Goal: Navigation & Orientation: Find specific page/section

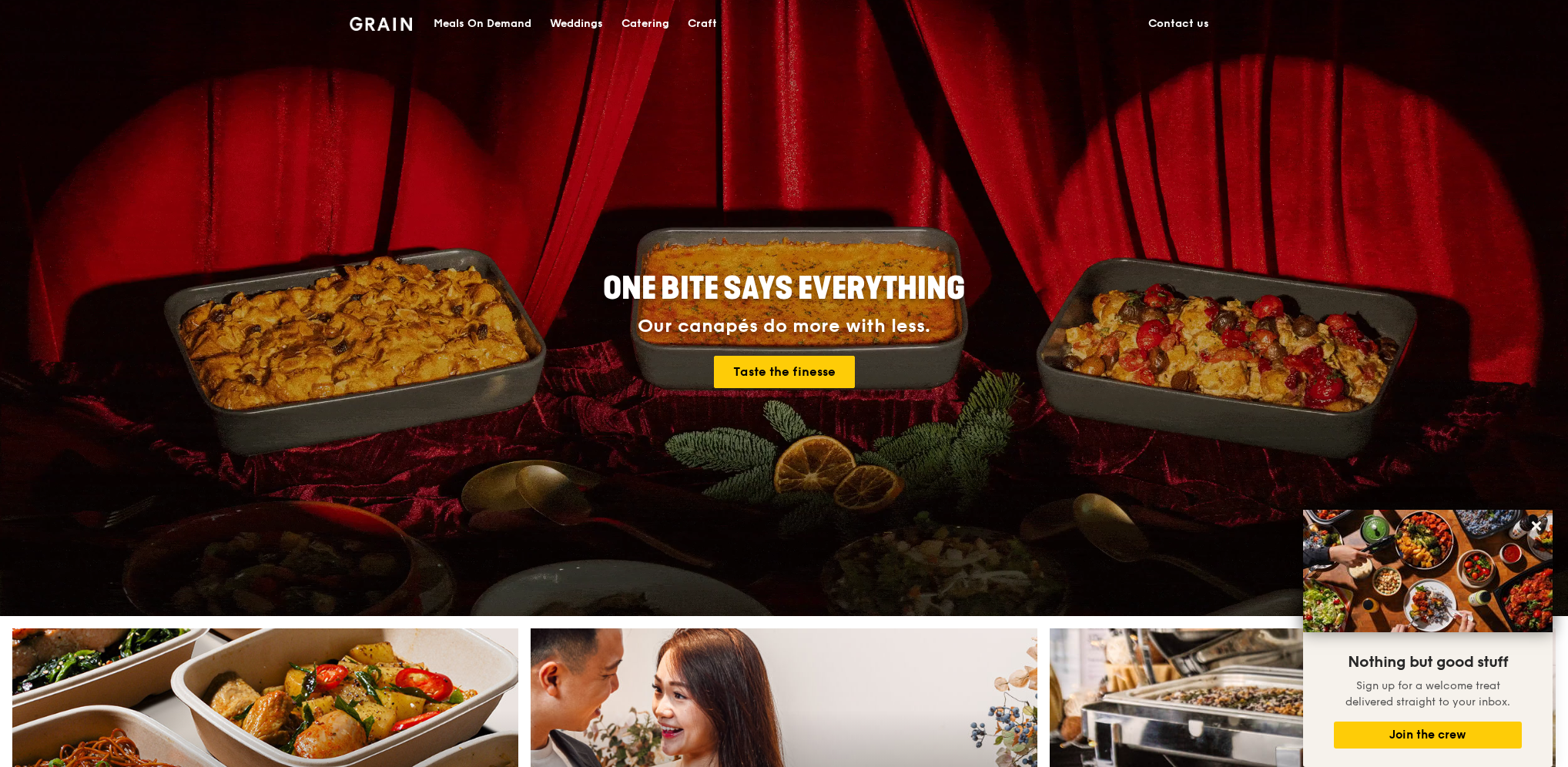
click at [654, 19] on div "Catering" at bounding box center [645, 24] width 48 height 46
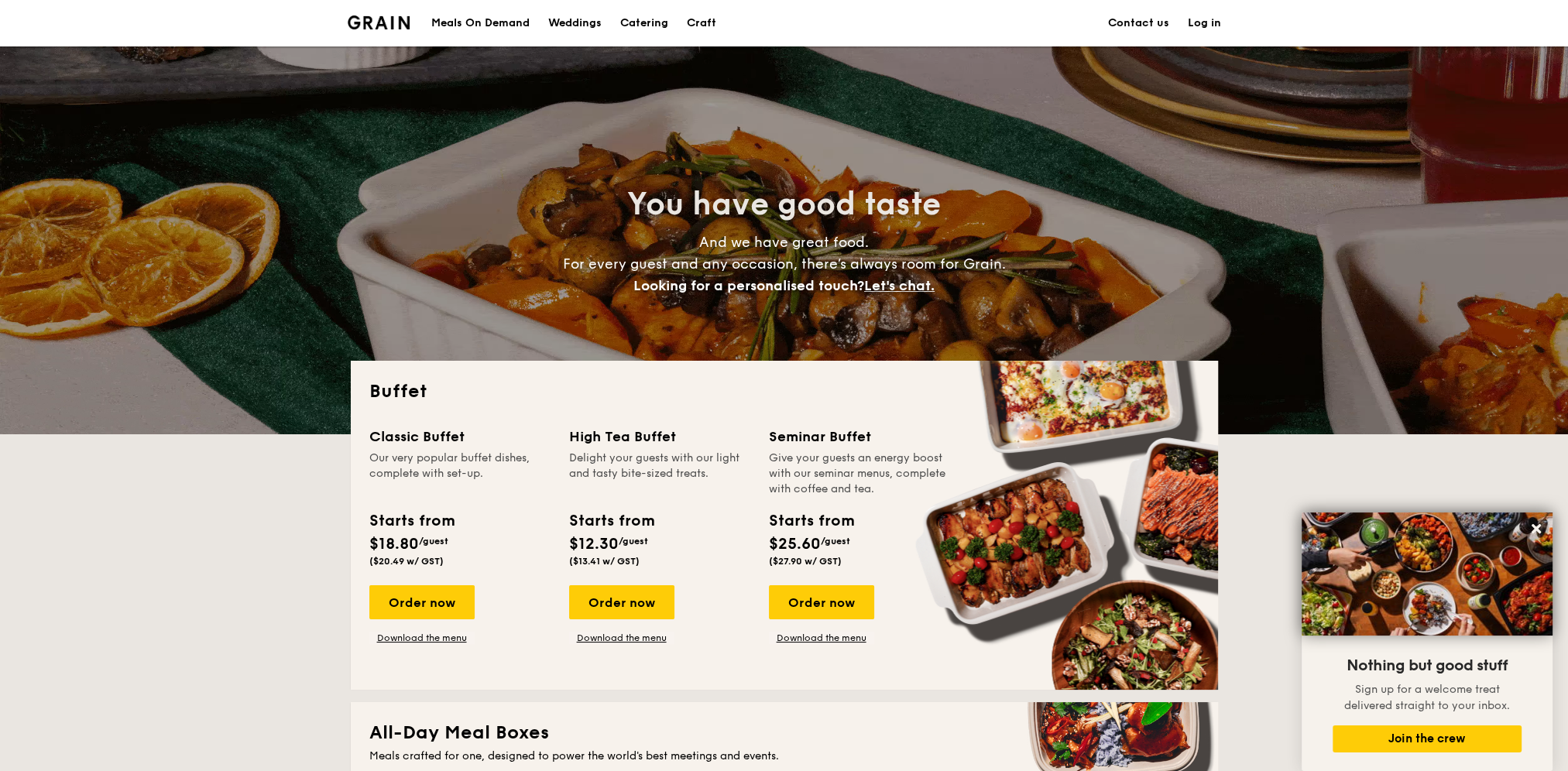
click at [495, 24] on div "Meals On Demand" at bounding box center [481, 23] width 99 height 46
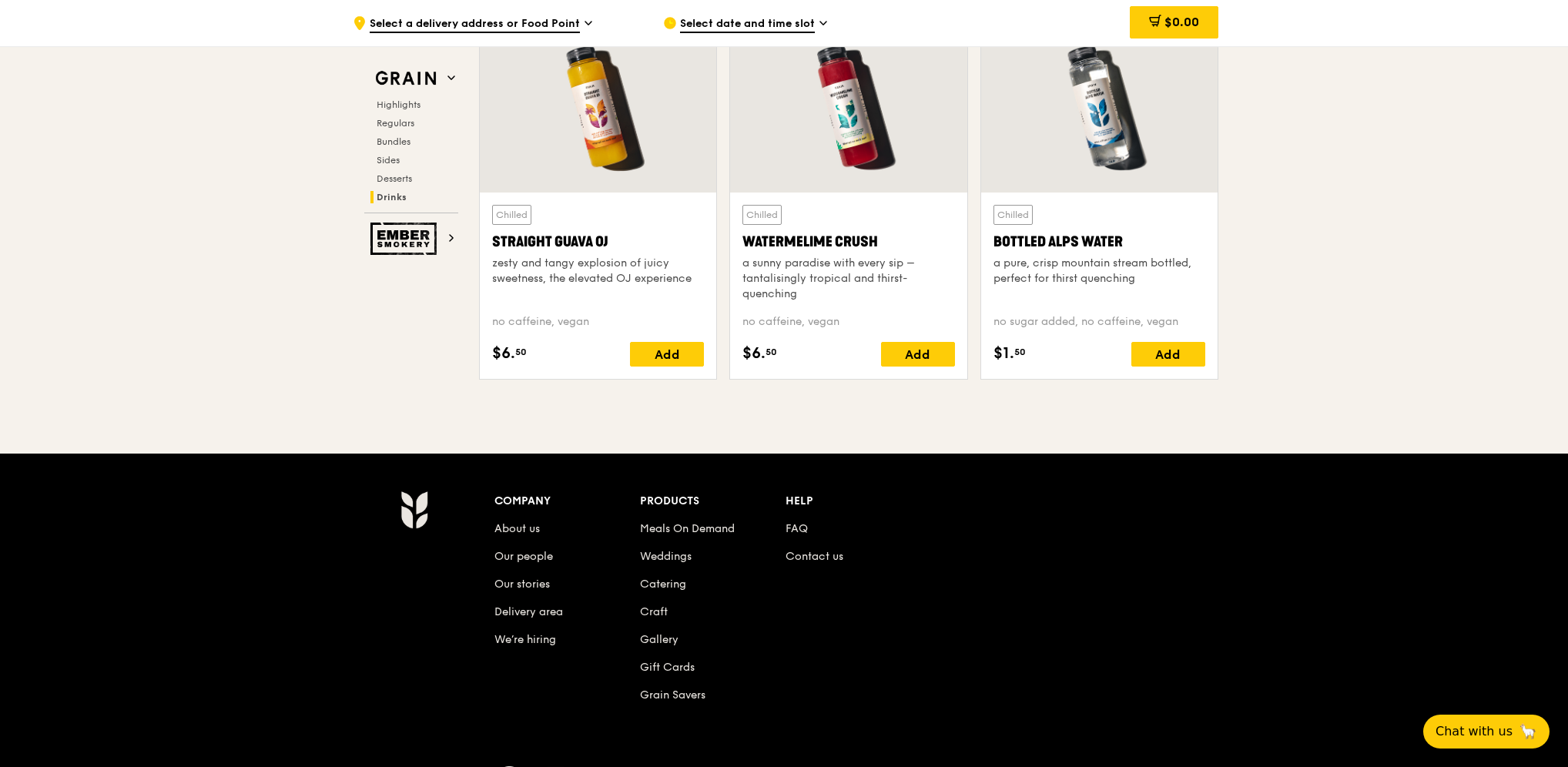
scroll to position [6161, 0]
